Goal: Information Seeking & Learning: Learn about a topic

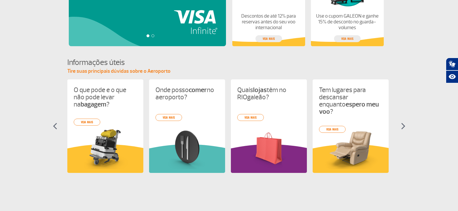
scroll to position [206, 0]
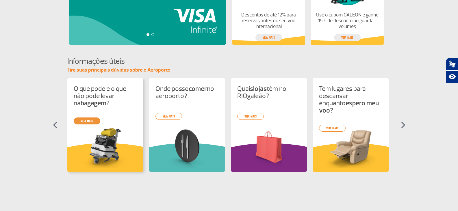
click at [84, 120] on div "O que pode e o que não pode levar na bagagem ? veja mais Onde posso comer no ae…" at bounding box center [229, 130] width 324 height 104
click at [405, 124] on img at bounding box center [403, 125] width 4 height 7
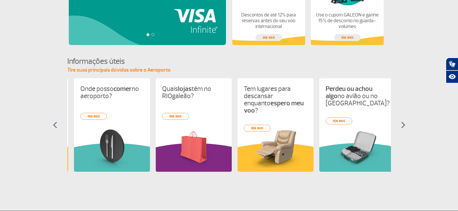
scroll to position [0, 82]
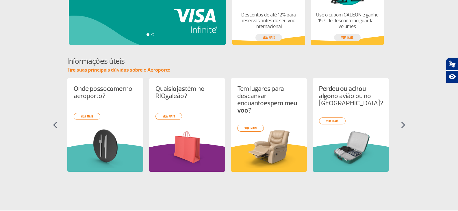
click at [405, 124] on img at bounding box center [403, 125] width 4 height 7
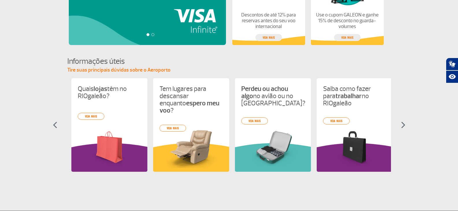
scroll to position [0, 164]
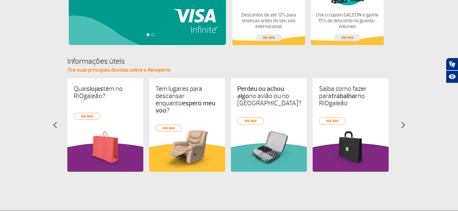
click at [405, 124] on img at bounding box center [403, 125] width 4 height 7
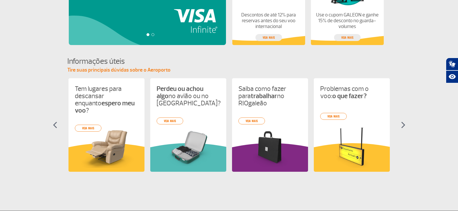
scroll to position [0, 246]
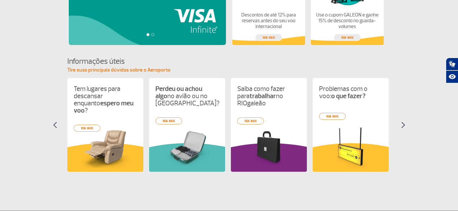
click at [405, 124] on img at bounding box center [403, 125] width 4 height 7
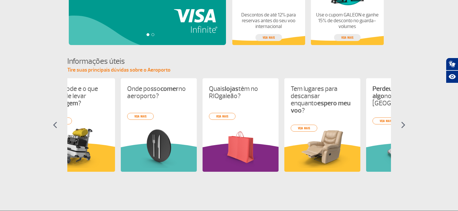
scroll to position [0, 0]
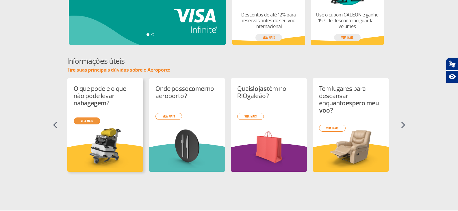
click at [82, 122] on link "veja mais" at bounding box center [87, 121] width 27 height 7
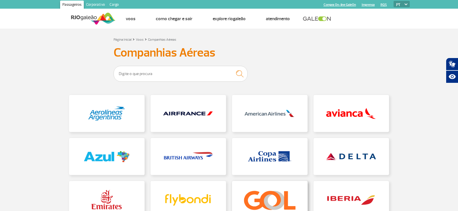
click at [265, 196] on link at bounding box center [269, 199] width 75 height 37
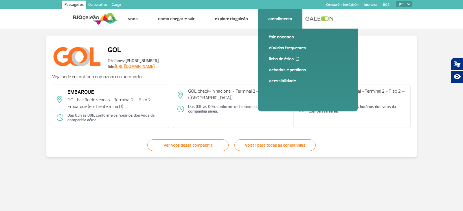
click at [278, 48] on link "Dúvidas Frequentes" at bounding box center [308, 48] width 78 height 6
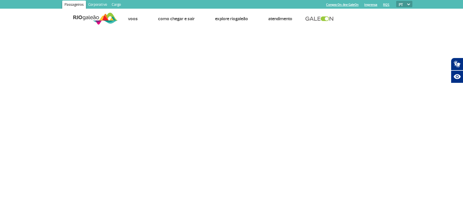
click at [97, 16] on img at bounding box center [95, 19] width 45 height 14
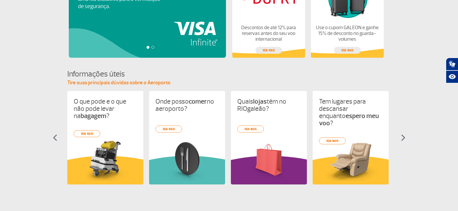
scroll to position [199, 0]
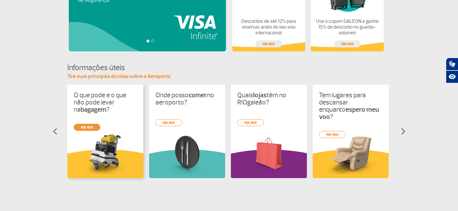
click at [82, 128] on link "veja mais" at bounding box center [87, 127] width 27 height 7
